Goal: Navigation & Orientation: Find specific page/section

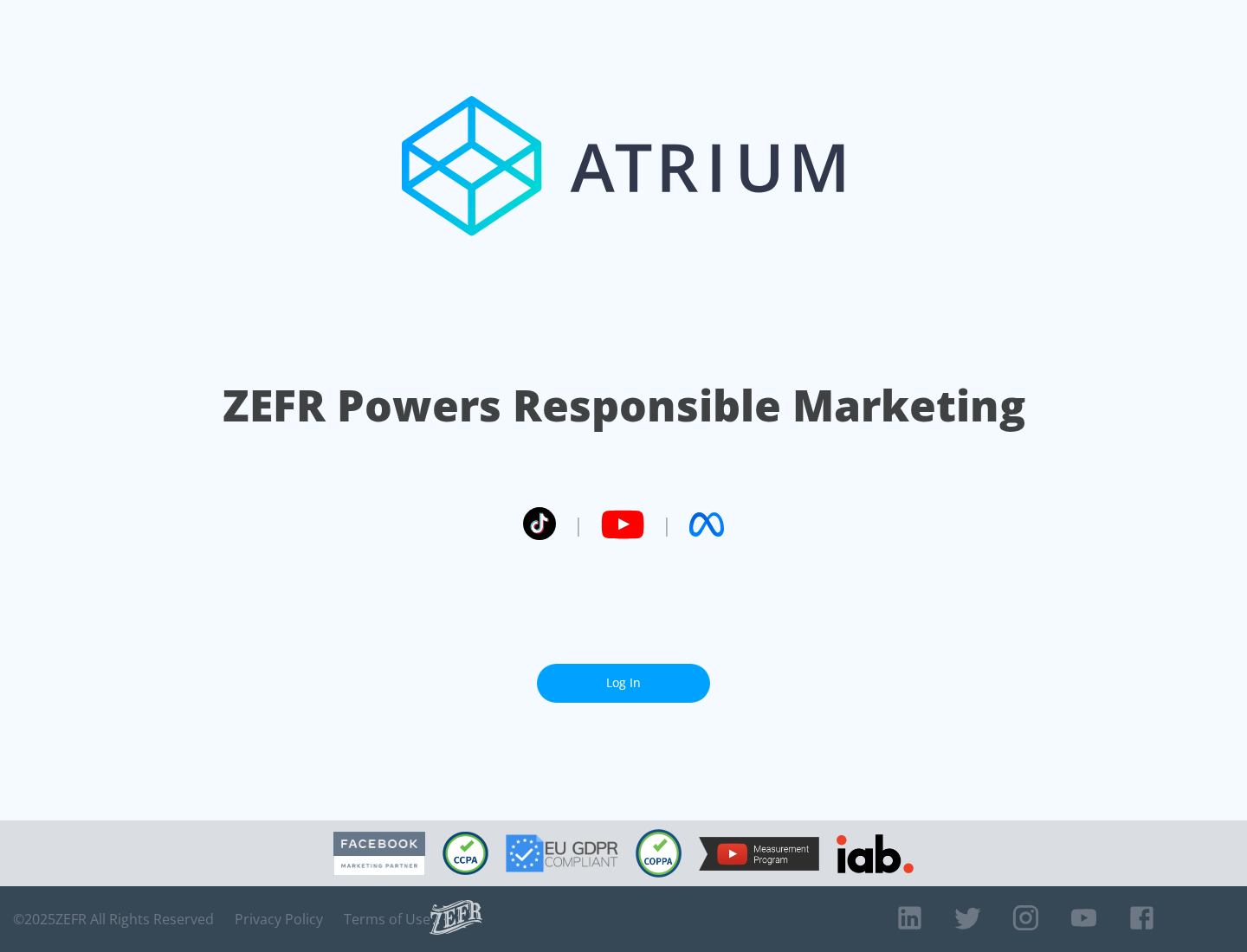
click at [624, 683] on link "Log In" at bounding box center [623, 683] width 173 height 38
